Goal: Find contact information: Find contact information

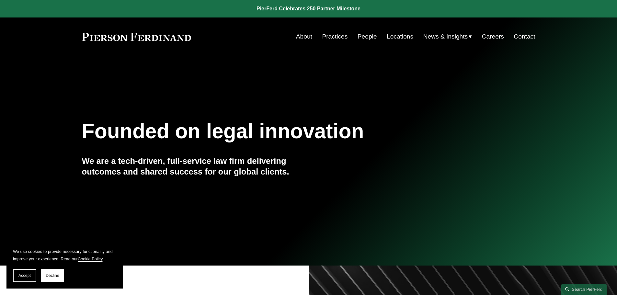
click at [335, 37] on link "Practices" at bounding box center [335, 36] width 26 height 12
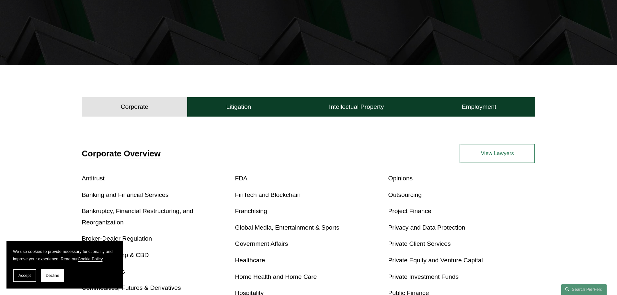
scroll to position [162, 0]
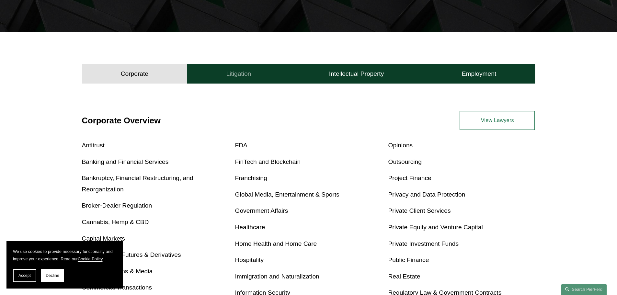
click at [232, 73] on h4 "Litigation" at bounding box center [238, 74] width 25 height 8
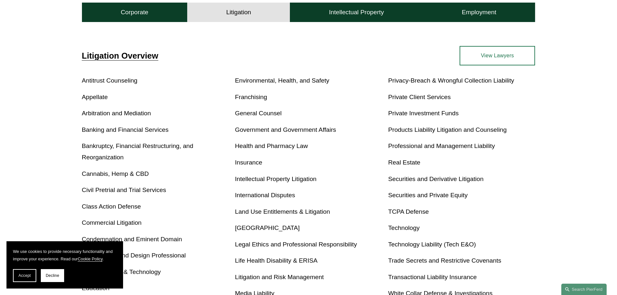
scroll to position [259, 0]
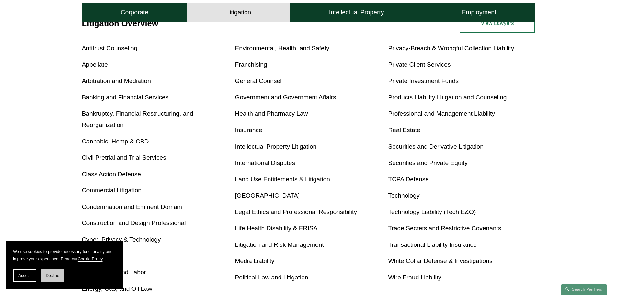
click at [50, 274] on span "Decline" at bounding box center [53, 275] width 14 height 5
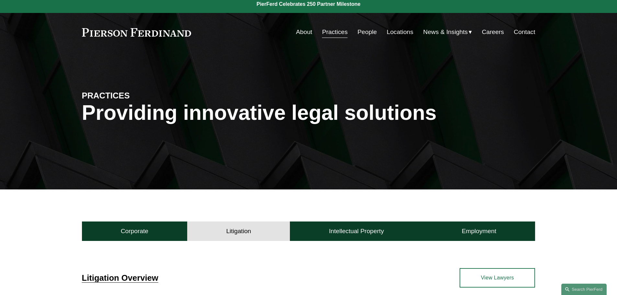
scroll to position [0, 0]
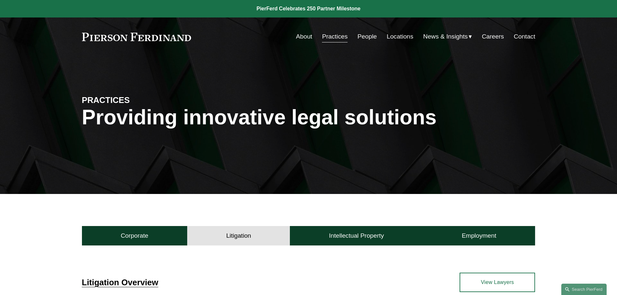
click at [524, 34] on link "Contact" at bounding box center [523, 36] width 21 height 12
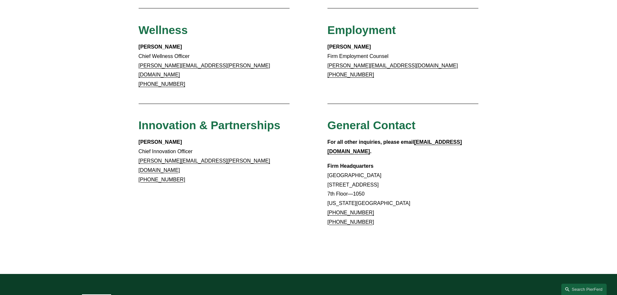
scroll to position [540, 0]
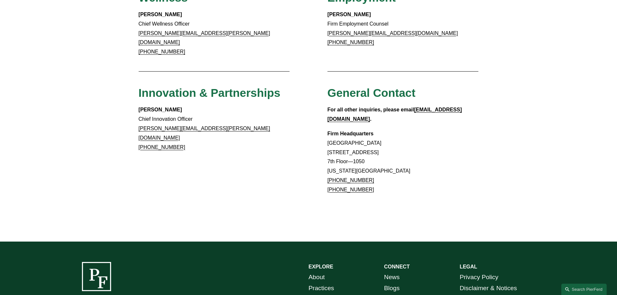
drag, startPoint x: 370, startPoint y: 149, endPoint x: 335, endPoint y: 151, distance: 35.0
click at [335, 151] on p "Firm Headquarters [GEOGRAPHIC_DATA] [STREET_ADDRESS][US_STATE] [PHONE_NUMBER] […" at bounding box center [402, 161] width 151 height 65
copy link "917.914.2279"
